Goal: Book appointment/travel/reservation

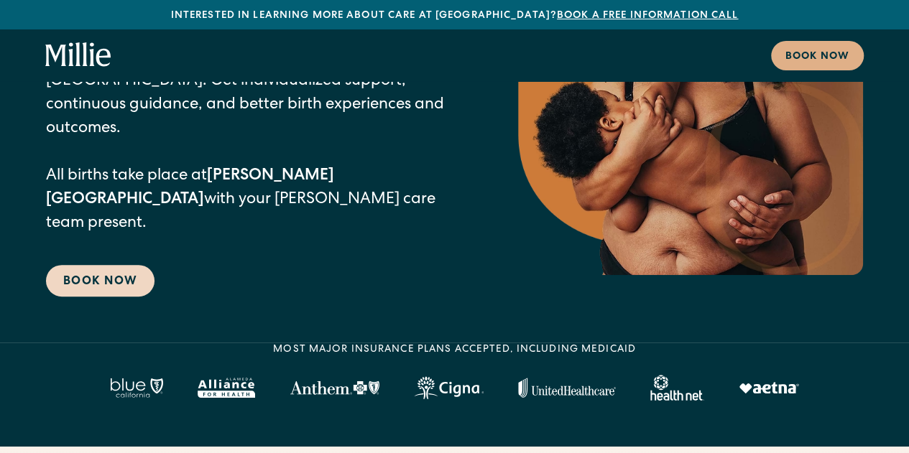
scroll to position [203, 0]
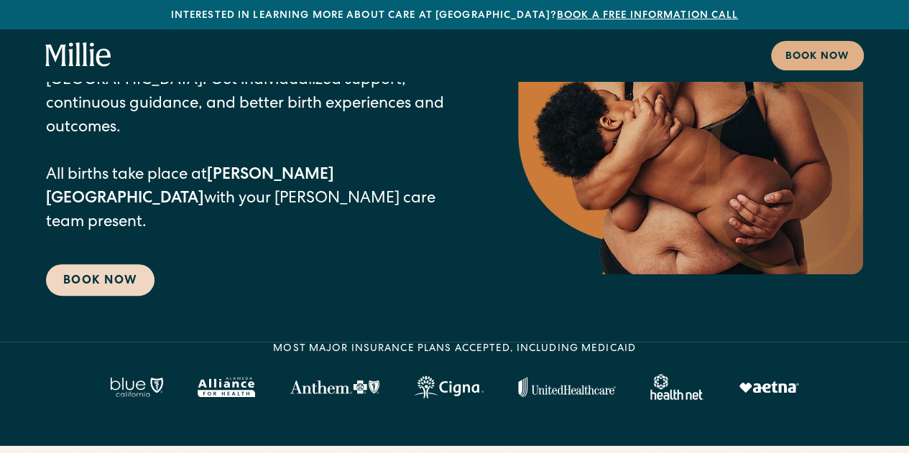
click at [103, 291] on link "Book Now" at bounding box center [100, 280] width 108 height 32
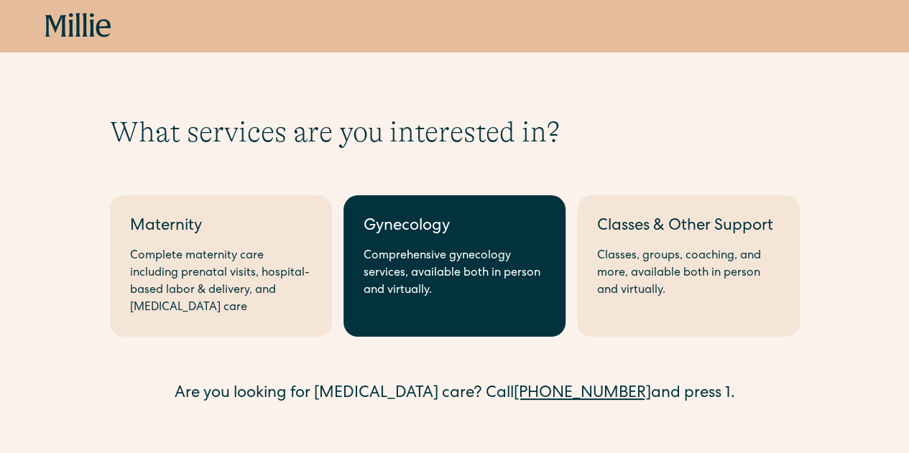
click at [471, 277] on div "Comprehensive gynecology services, available both in person and virtually." at bounding box center [455, 274] width 182 height 52
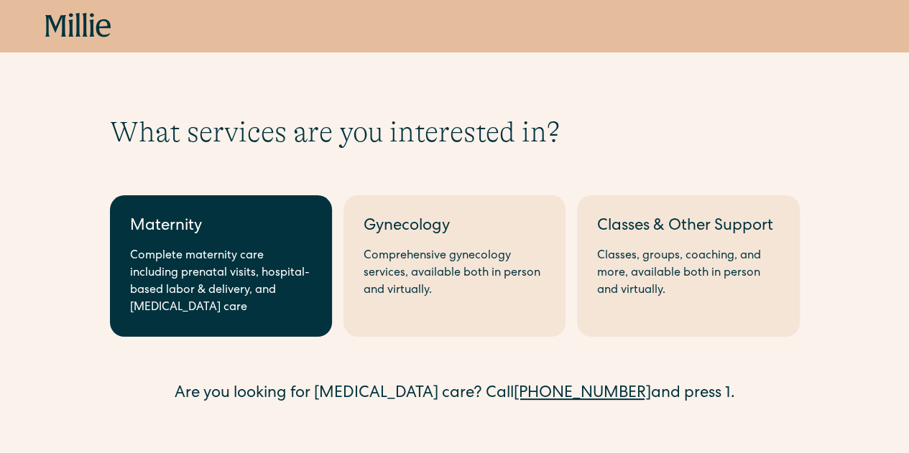
click at [165, 232] on div "Maternity" at bounding box center [221, 228] width 182 height 24
